Goal: Task Accomplishment & Management: Complete application form

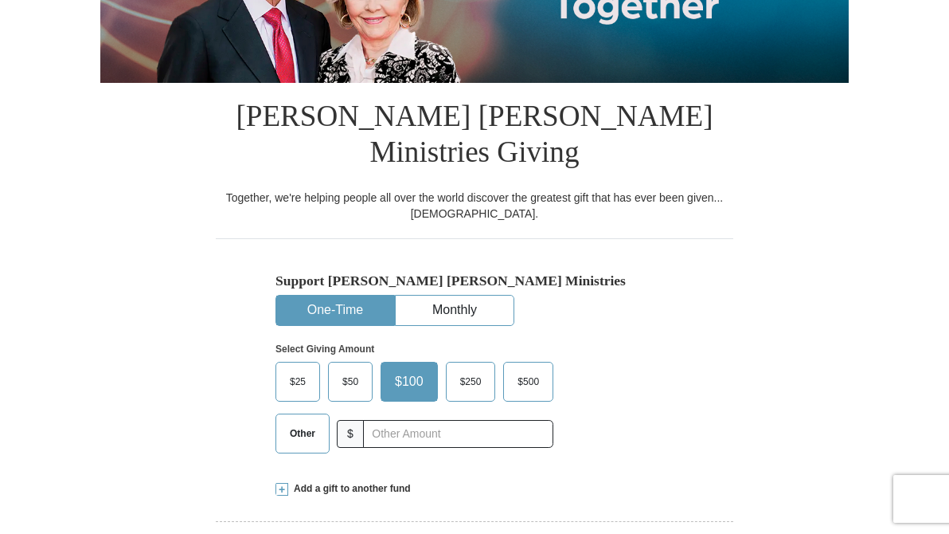
scroll to position [276, 0]
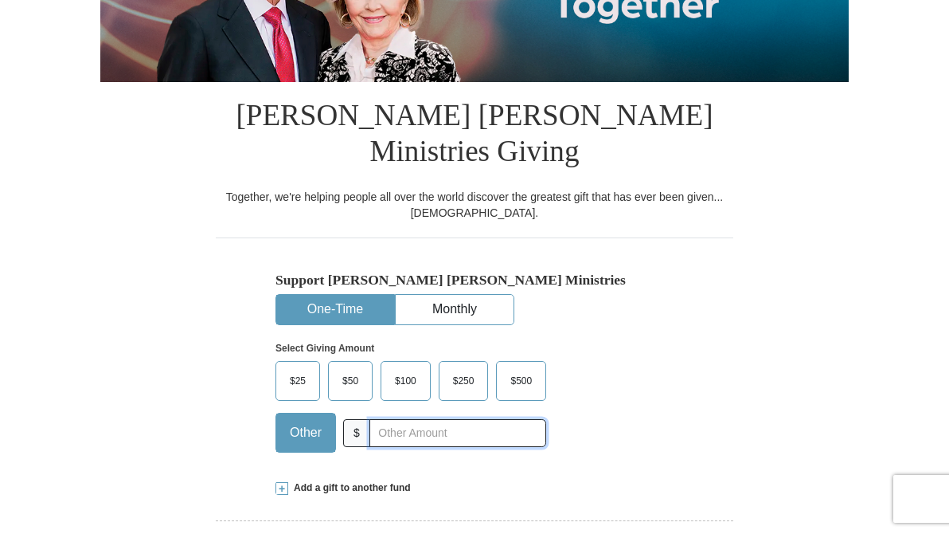
click at [449, 431] on input "text" at bounding box center [458, 433] width 177 height 28
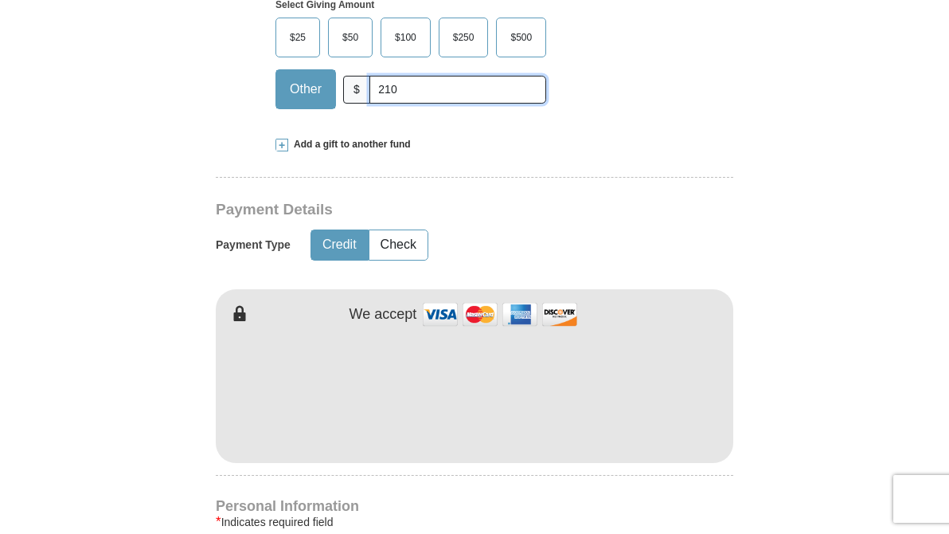
scroll to position [777, 0]
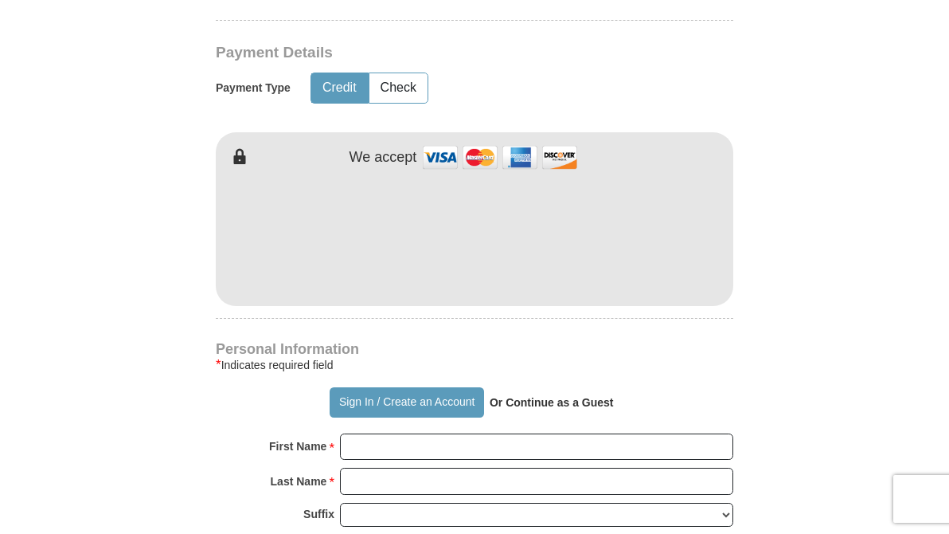
type input "210"
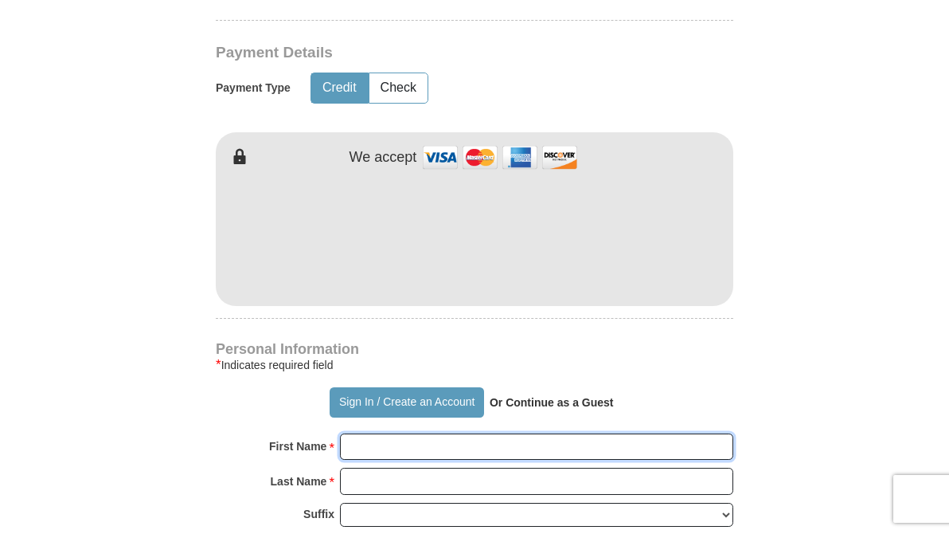
click at [553, 450] on input "First Name *" at bounding box center [536, 446] width 393 height 27
type input "[PERSON_NAME]"
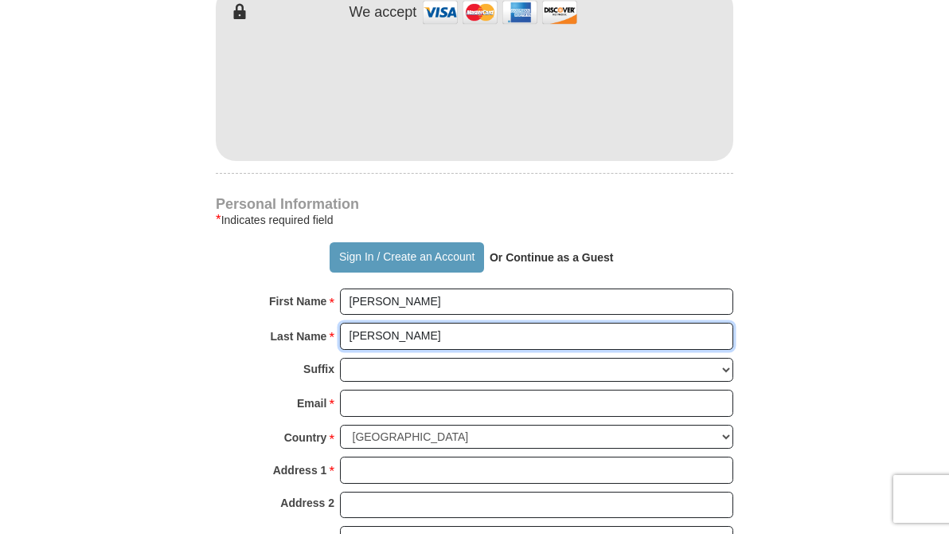
scroll to position [922, 0]
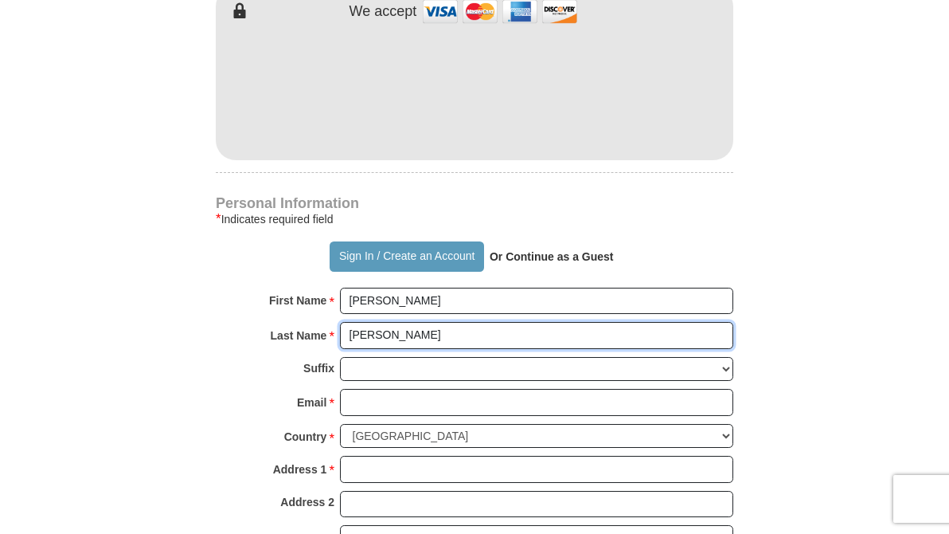
type input "[PERSON_NAME]"
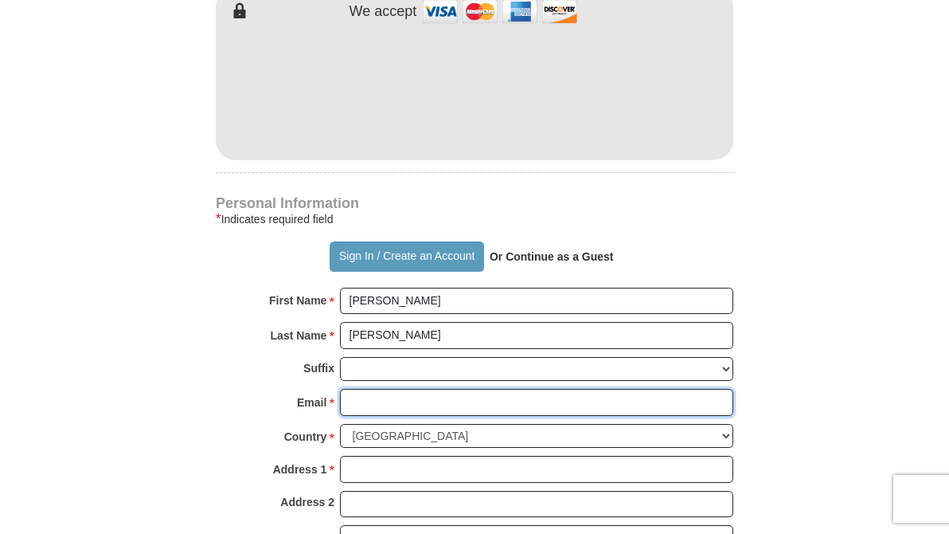
click at [569, 407] on input "Email *" at bounding box center [536, 402] width 393 height 27
type input "[PERSON_NAME][EMAIL_ADDRESS][PERSON_NAME][DOMAIN_NAME]"
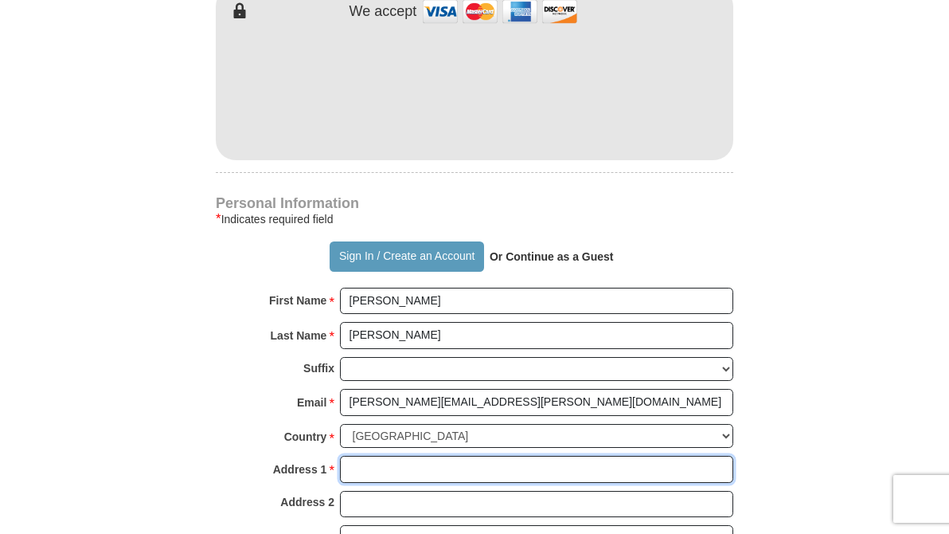
click at [572, 477] on input "Address 1 *" at bounding box center [536, 469] width 393 height 27
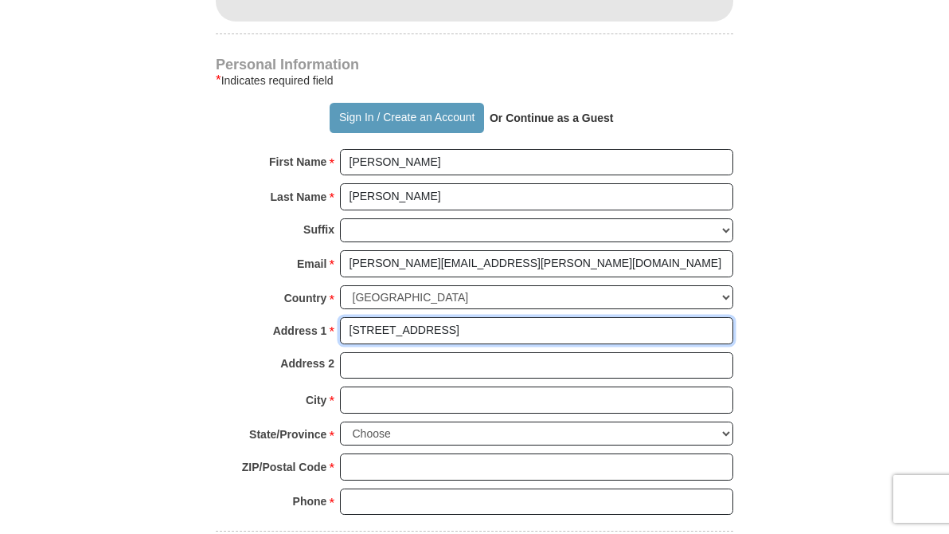
scroll to position [1065, 0]
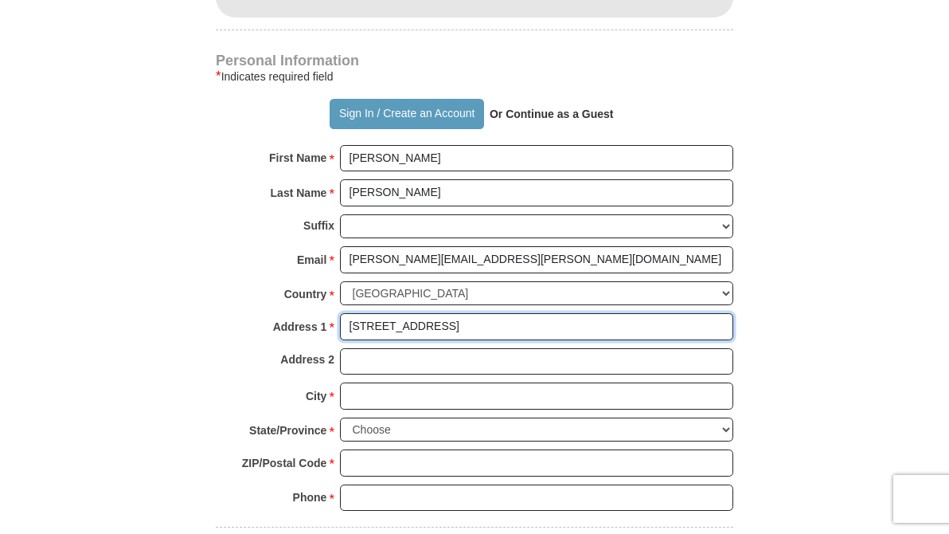
type input "[STREET_ADDRESS]"
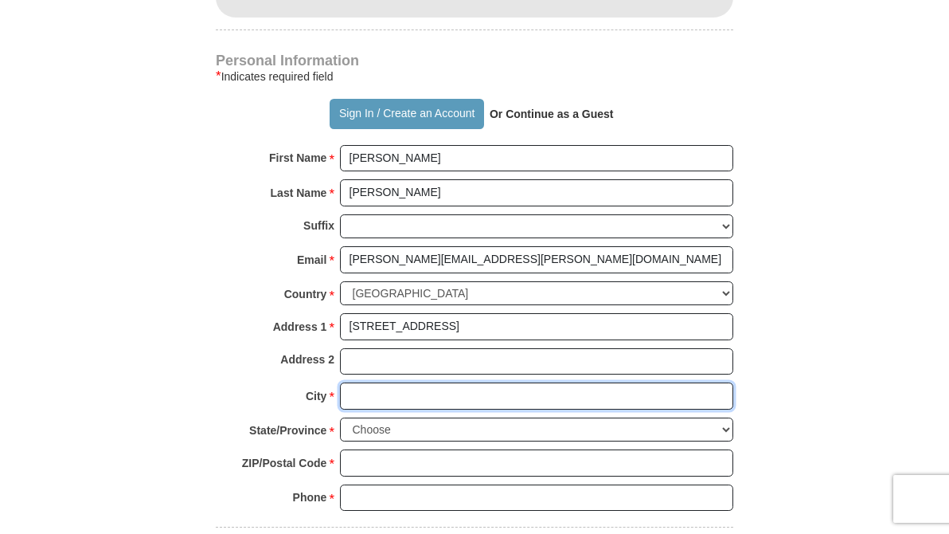
click at [542, 403] on input "City *" at bounding box center [536, 395] width 393 height 27
type input "[GEOGRAPHIC_DATA]"
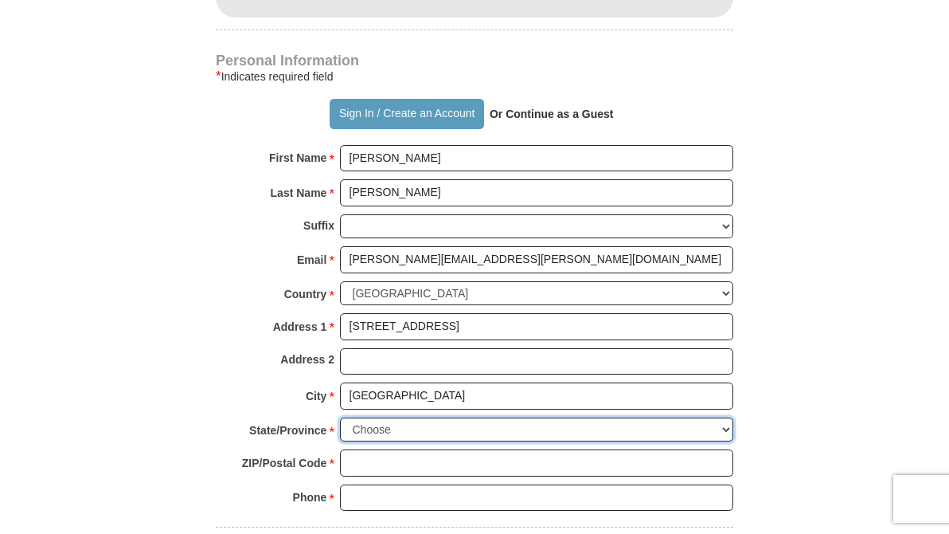
click at [522, 436] on select "Choose [US_STATE] [US_STATE] [US_STATE] [US_STATE] [US_STATE] Armed Forces Amer…" at bounding box center [536, 429] width 393 height 25
select select "GA"
click at [340, 421] on select "Choose [US_STATE] [US_STATE] [US_STATE] [US_STATE] [US_STATE] Armed Forces Amer…" at bounding box center [536, 429] width 393 height 25
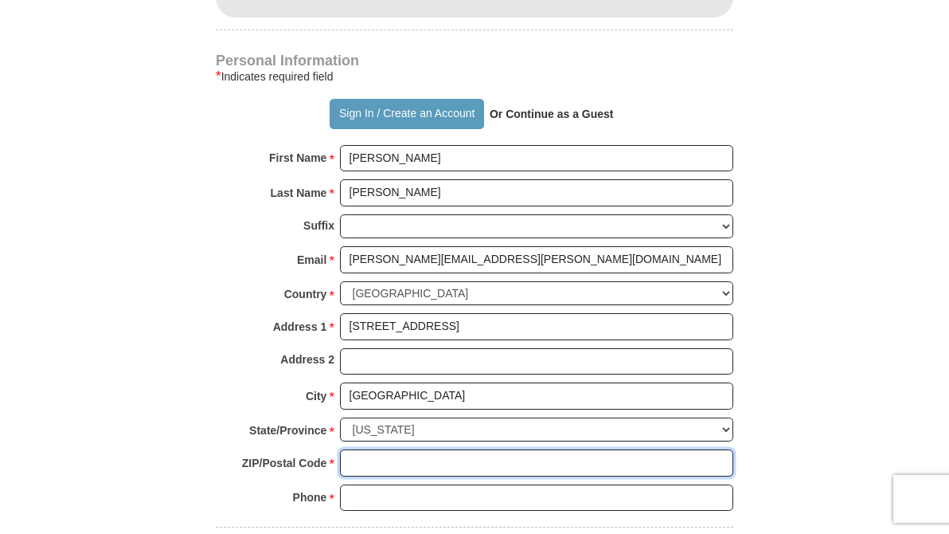
click at [491, 475] on input "ZIP/Postal Code *" at bounding box center [536, 462] width 393 height 27
type input "30080"
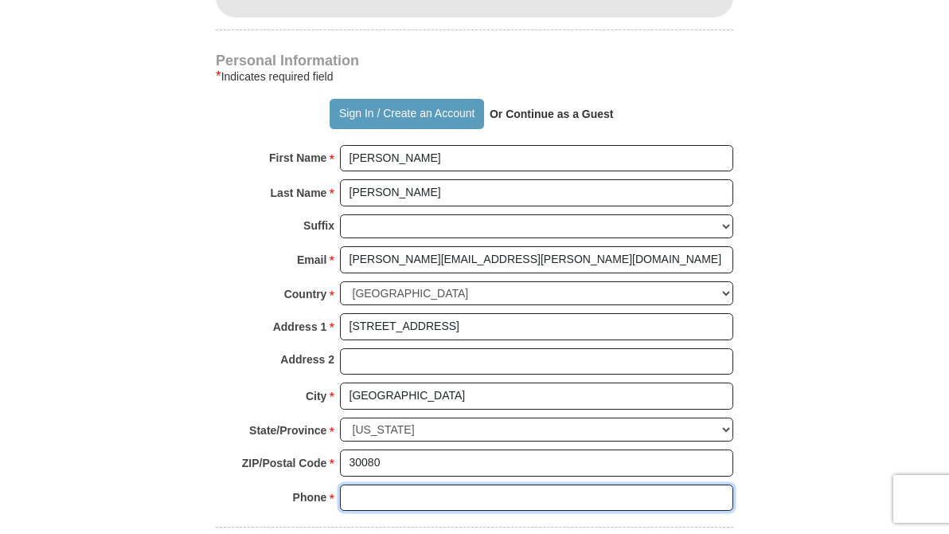
click at [489, 505] on input "Phone * *" at bounding box center [536, 497] width 393 height 27
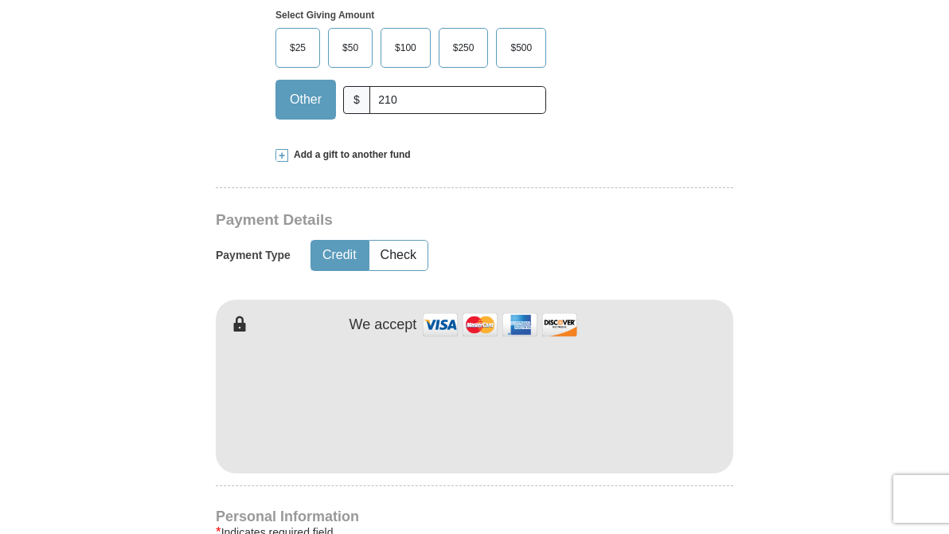
scroll to position [610, 0]
type input "4044314367"
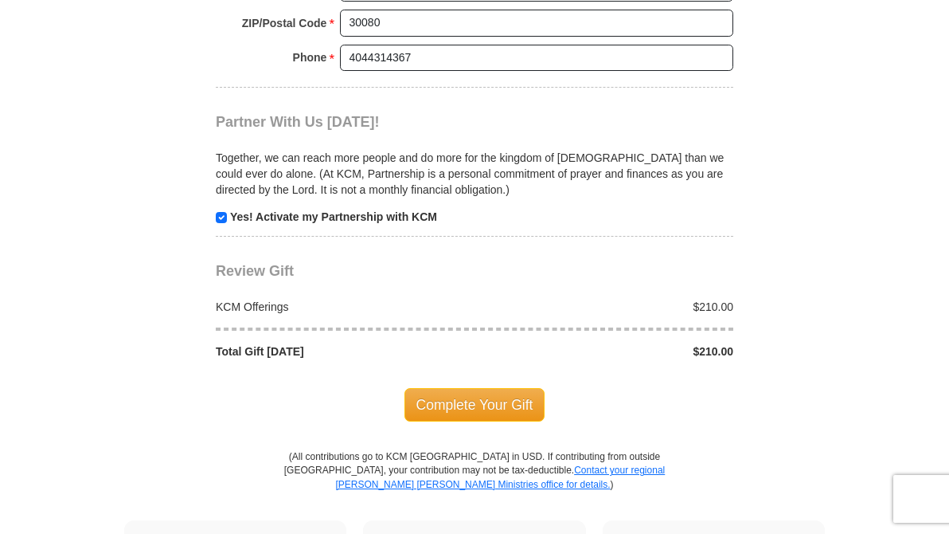
scroll to position [1505, 0]
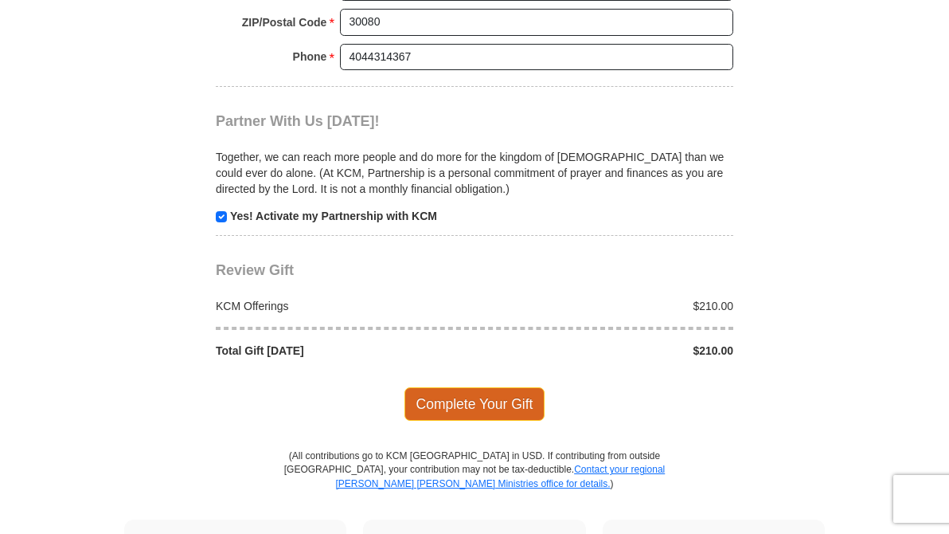
click at [476, 410] on span "Complete Your Gift" at bounding box center [475, 403] width 141 height 33
